Goal: Information Seeking & Learning: Learn about a topic

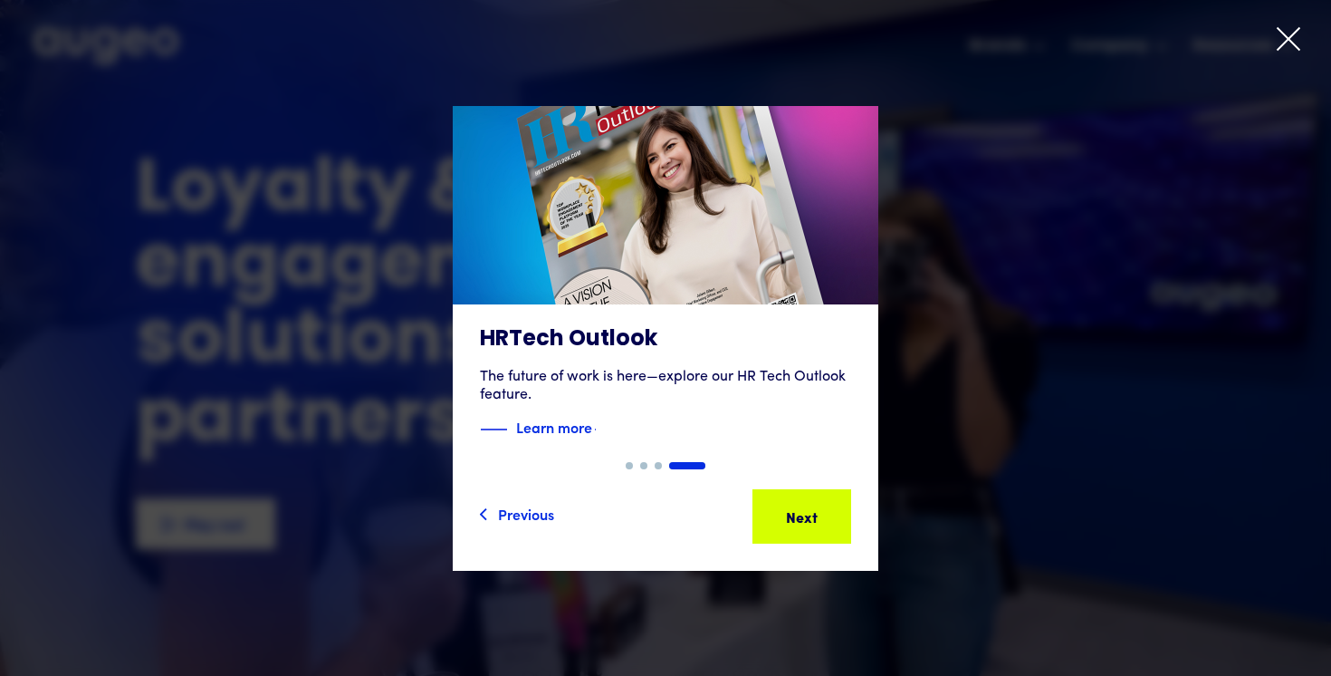
click at [1296, 43] on icon at bounding box center [1288, 38] width 27 height 27
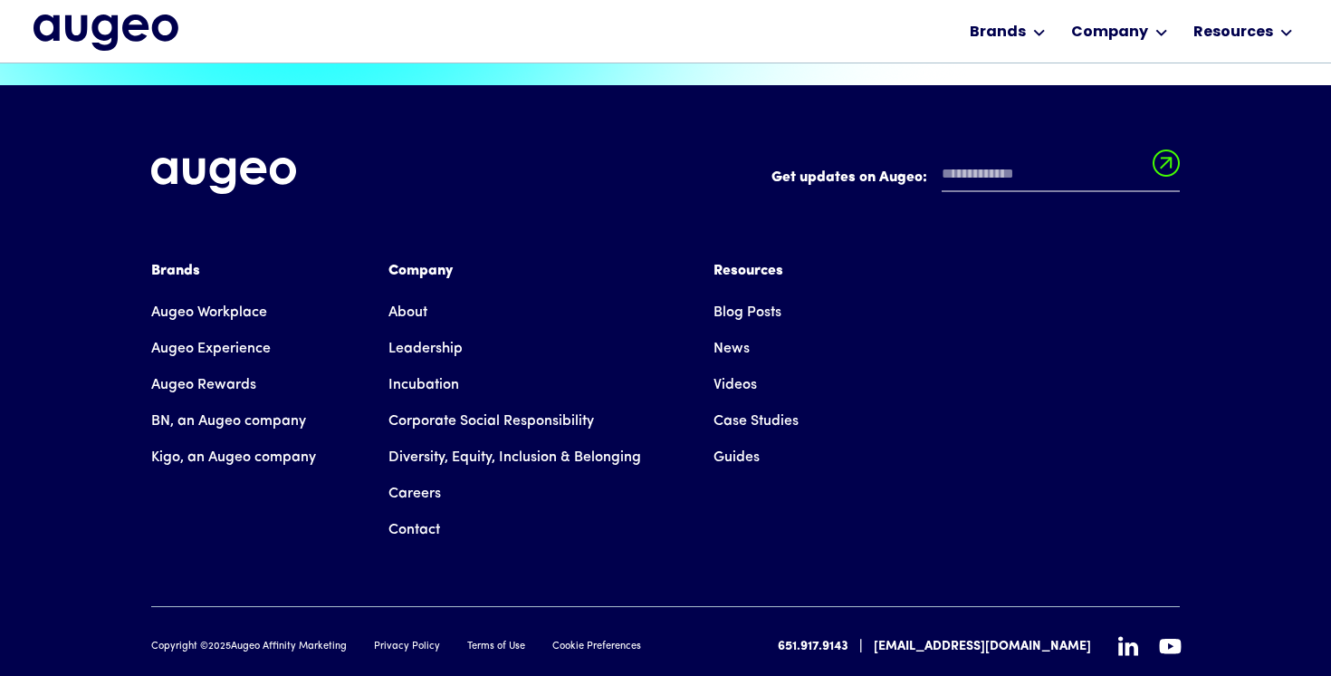
scroll to position [4261, 0]
click at [416, 475] on link "Careers" at bounding box center [415, 493] width 53 height 36
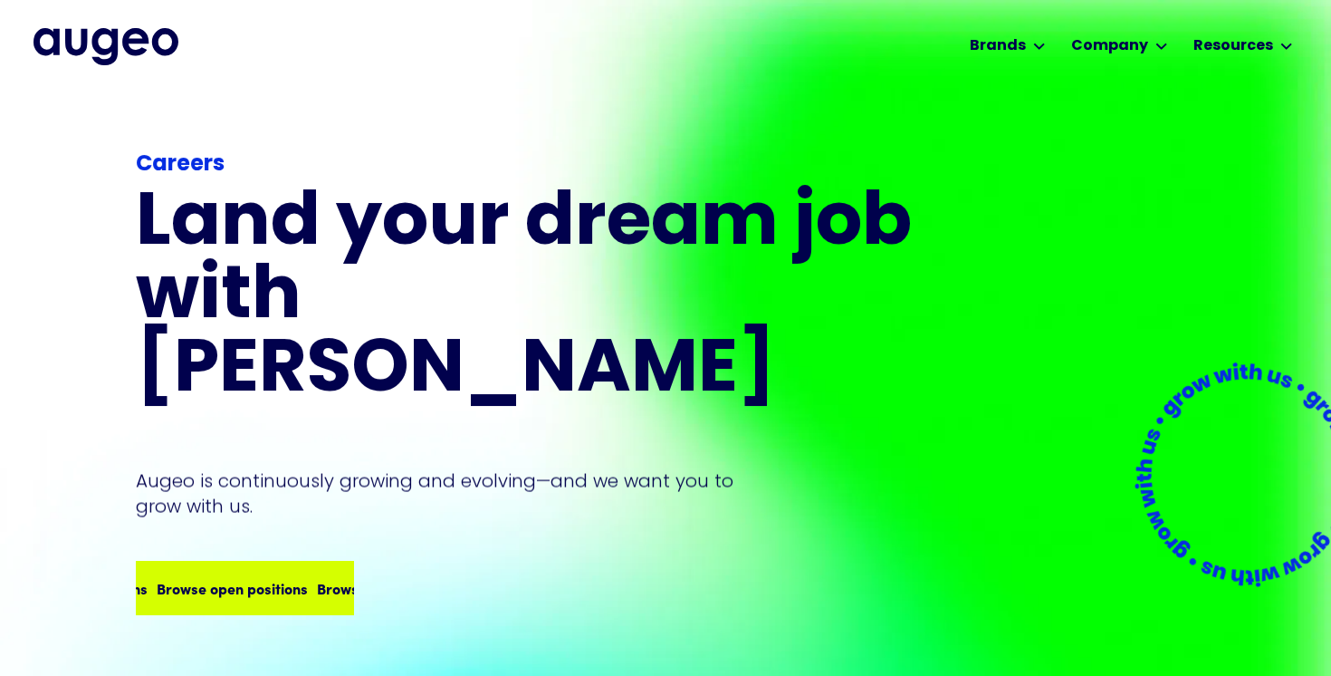
click at [285, 577] on div "Browse open positions" at bounding box center [339, 588] width 151 height 22
